Goal: Information Seeking & Learning: Learn about a topic

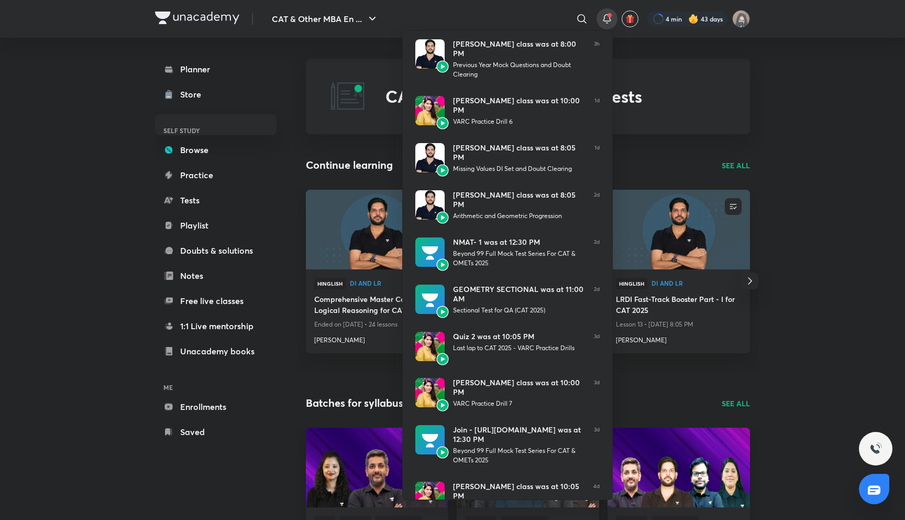
click at [600, 19] on div at bounding box center [452, 260] width 905 height 520
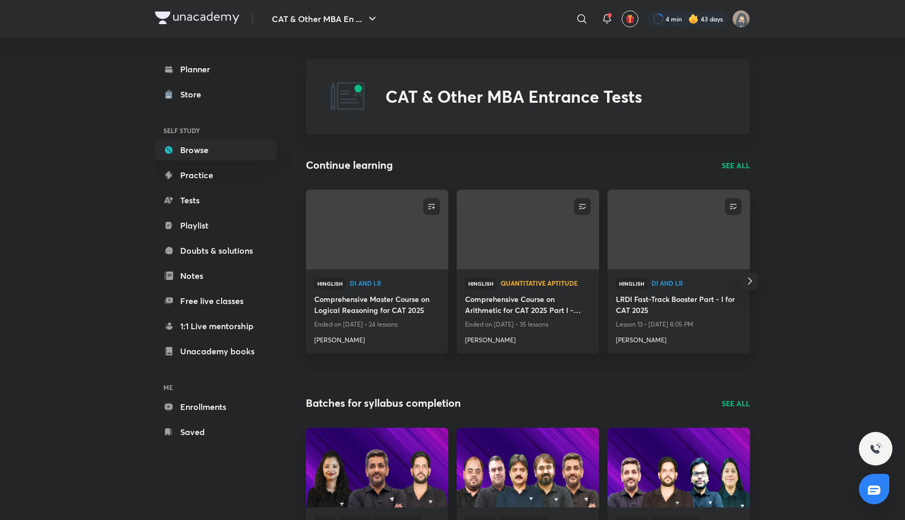
click at [237, 67] on link "Planner" at bounding box center [216, 69] width 122 height 21
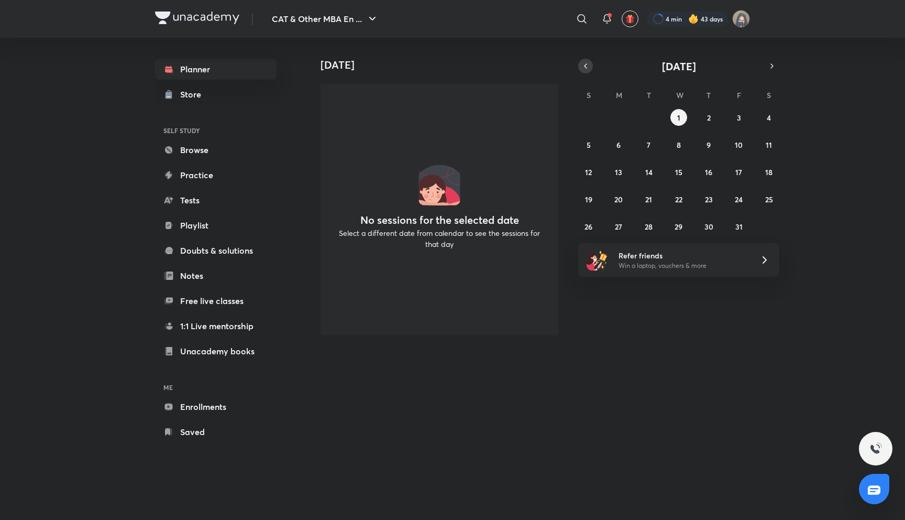
click at [580, 65] on button "button" at bounding box center [585, 66] width 15 height 15
click at [646, 223] on abbr "30" at bounding box center [648, 227] width 9 height 10
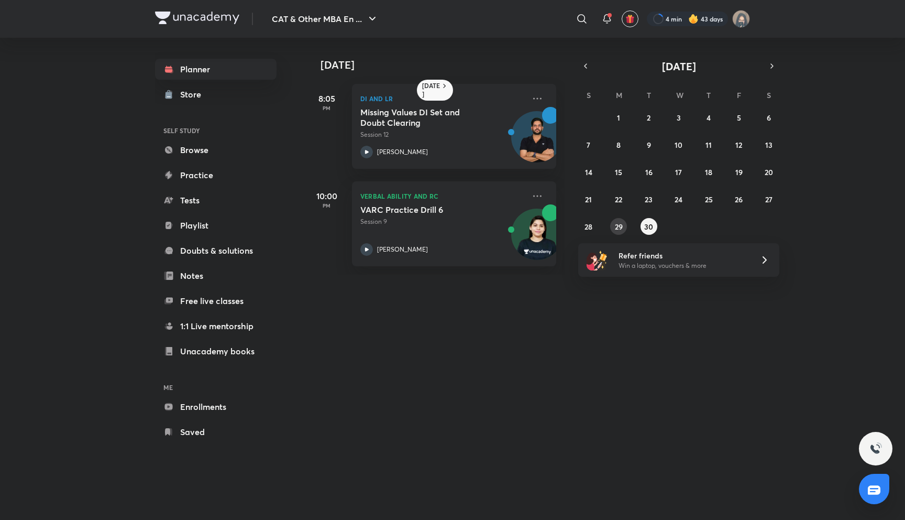
click at [622, 225] on abbr "29" at bounding box center [619, 227] width 8 height 10
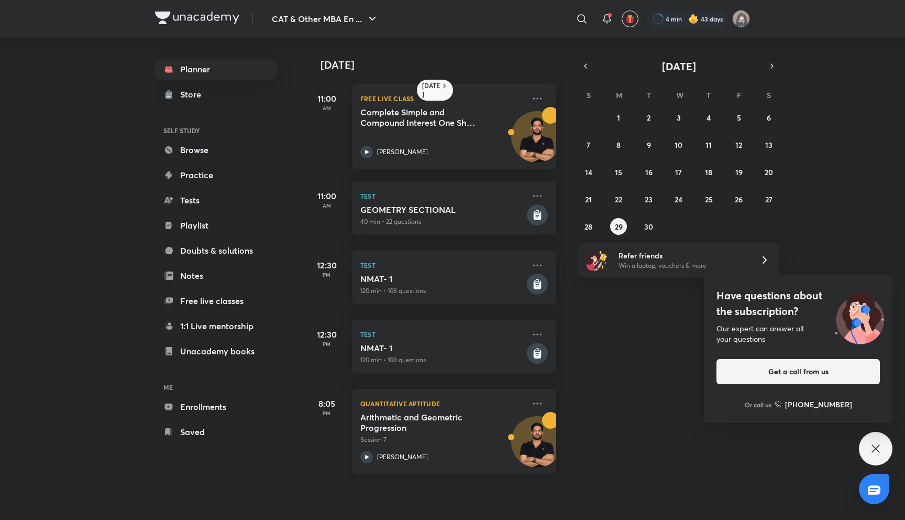
click at [421, 413] on h5 "Arithmetic and Geometric Progression" at bounding box center [425, 422] width 130 height 21
